Goal: Task Accomplishment & Management: Manage account settings

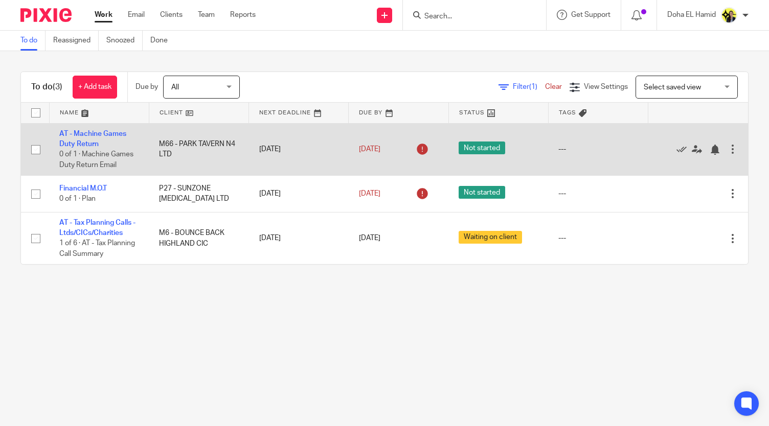
click at [112, 138] on td "AT - Machine Games Duty Return 0 of 1 · Machine Games Duty Return Email" at bounding box center [99, 149] width 100 height 53
click at [108, 130] on link "AT - Machine Games Duty Return" at bounding box center [92, 138] width 67 height 17
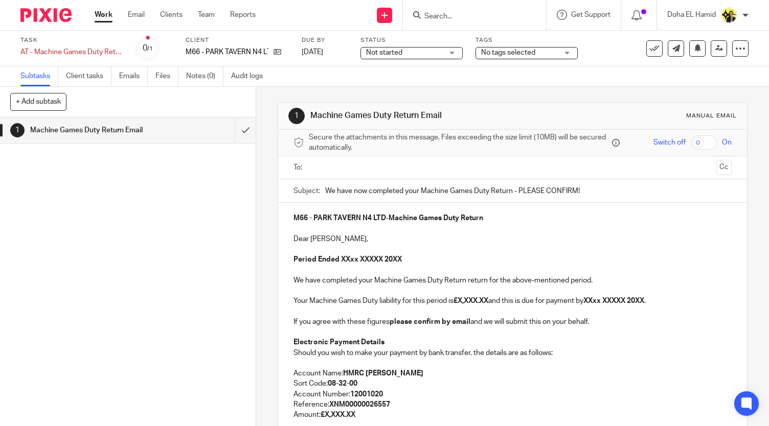
click at [428, 54] on span "Not started" at bounding box center [404, 53] width 77 height 11
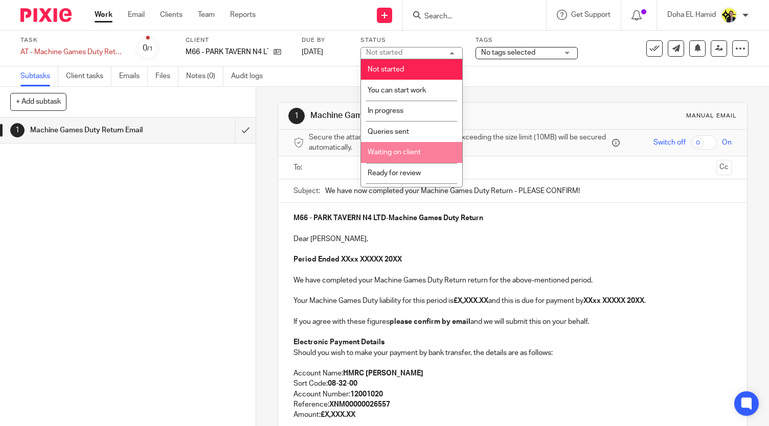
click at [413, 145] on li "Waiting on client" at bounding box center [411, 152] width 101 height 21
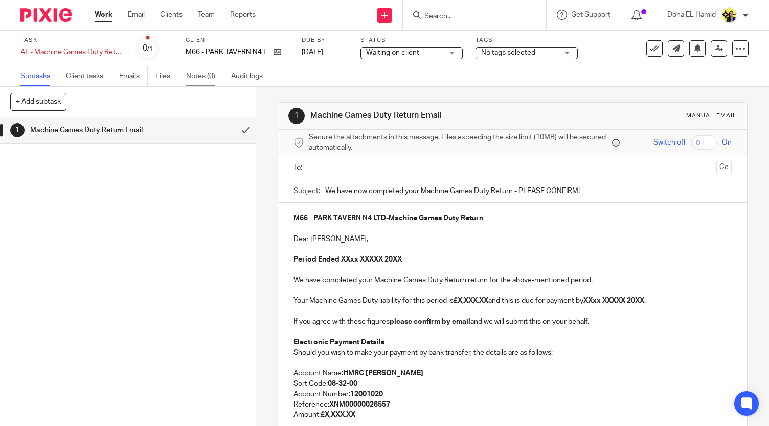
click at [210, 73] on link "Notes (0)" at bounding box center [204, 76] width 37 height 20
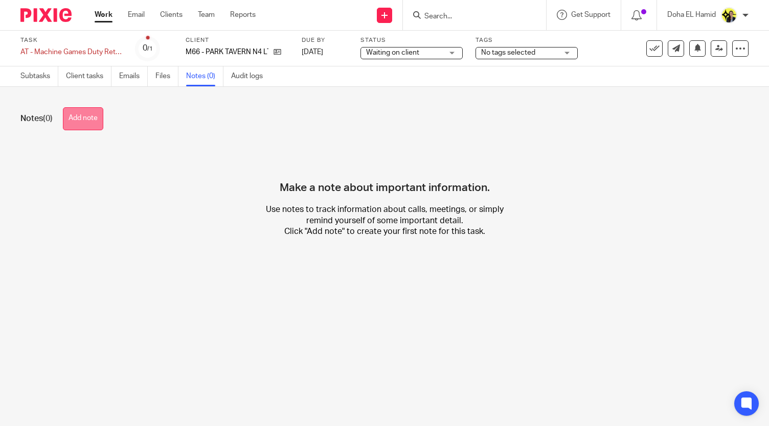
click at [83, 127] on button "Add note" at bounding box center [83, 118] width 40 height 23
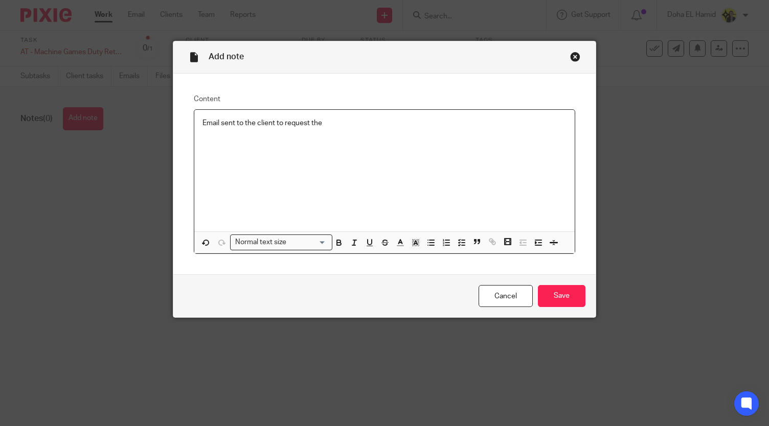
click at [268, 123] on p "Email sent to the client to request the" at bounding box center [384, 123] width 364 height 10
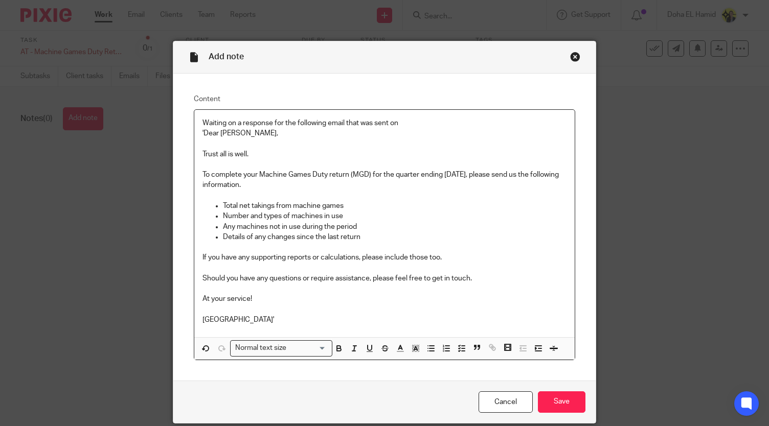
click at [405, 123] on p "Waiting on a response for the following email that was sent on" at bounding box center [384, 123] width 364 height 10
click at [549, 393] on input "Save" at bounding box center [562, 403] width 48 height 22
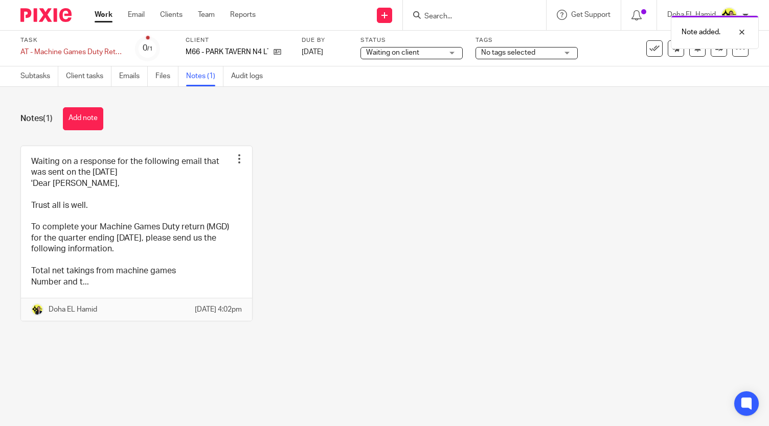
click at [96, 15] on link "Work" at bounding box center [104, 15] width 18 height 10
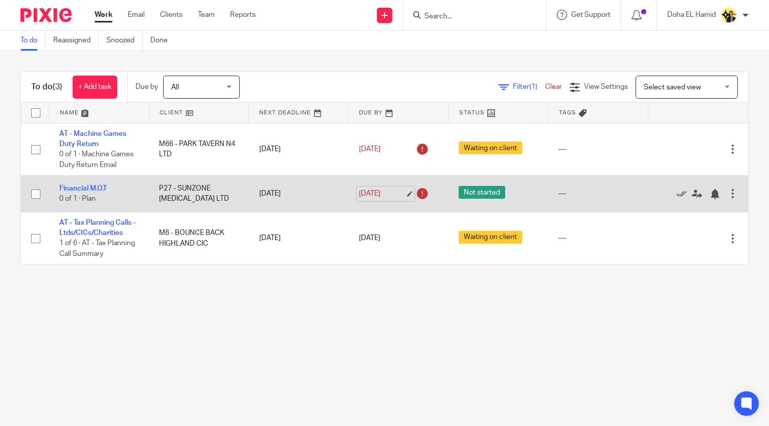
click at [396, 190] on link "[DATE]" at bounding box center [382, 194] width 46 height 11
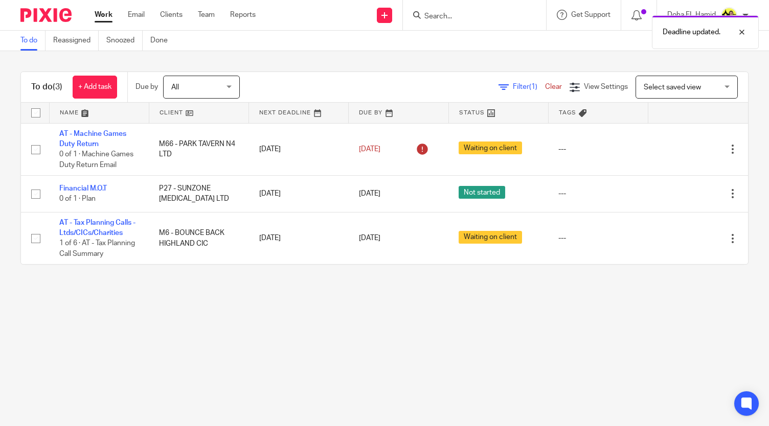
click at [381, 368] on main "To do Reassigned Snoozed Done To do (3) + Add task Due by All All Today Tomorro…" at bounding box center [384, 213] width 769 height 426
